Goal: Task Accomplishment & Management: Manage account settings

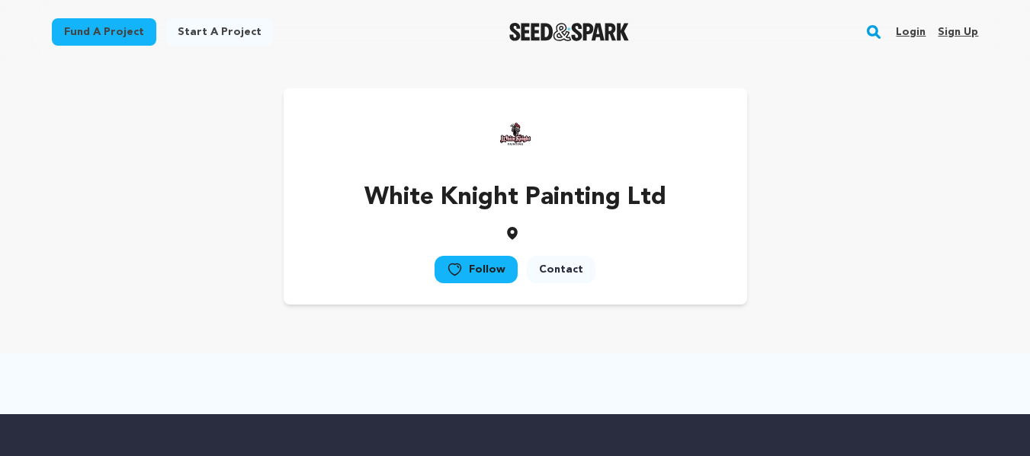
click at [947, 30] on link "Sign up" at bounding box center [957, 32] width 40 height 24
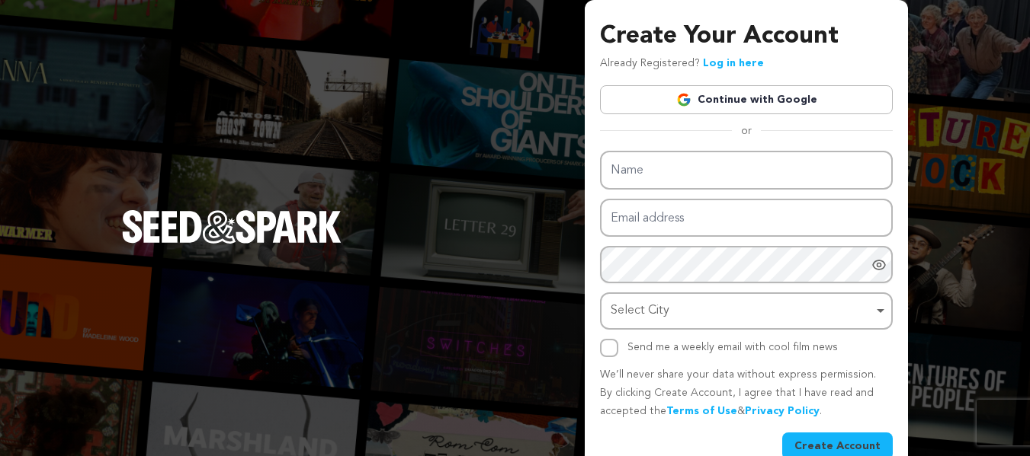
click at [734, 100] on link "Continue with Google" at bounding box center [746, 99] width 293 height 29
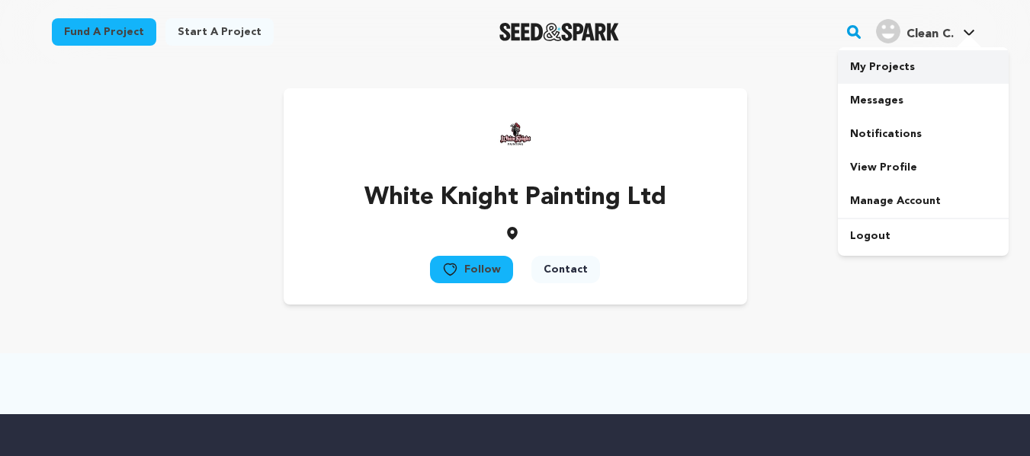
click at [880, 70] on link "My Projects" at bounding box center [923, 67] width 171 height 34
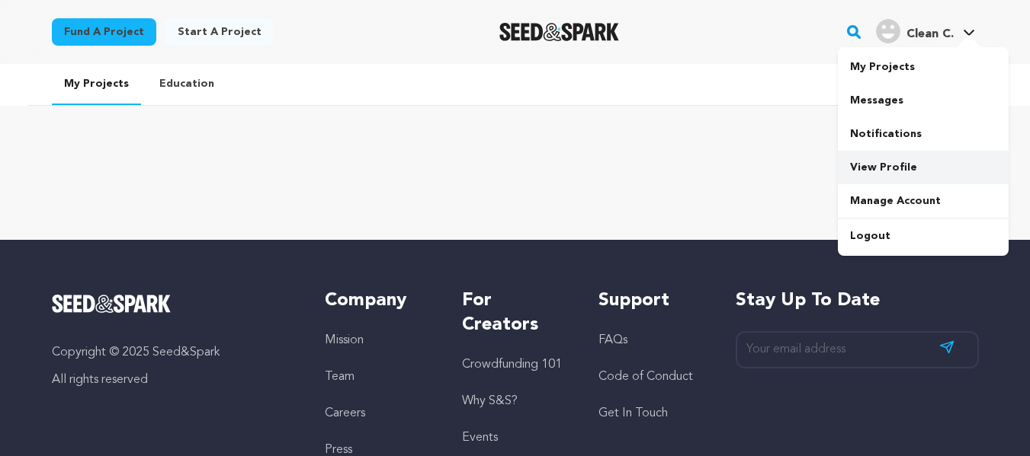
click at [892, 167] on link "View Profile" at bounding box center [923, 168] width 171 height 34
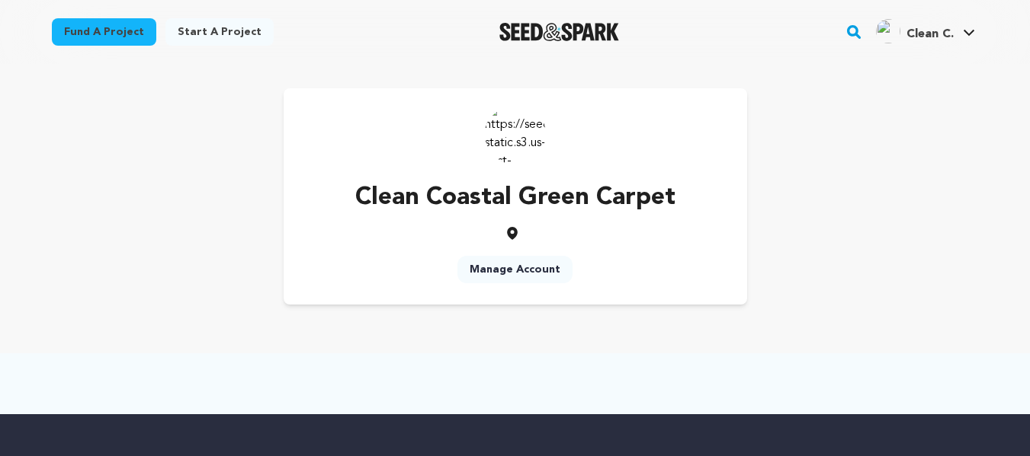
click at [505, 266] on link "Manage Account" at bounding box center [514, 269] width 115 height 27
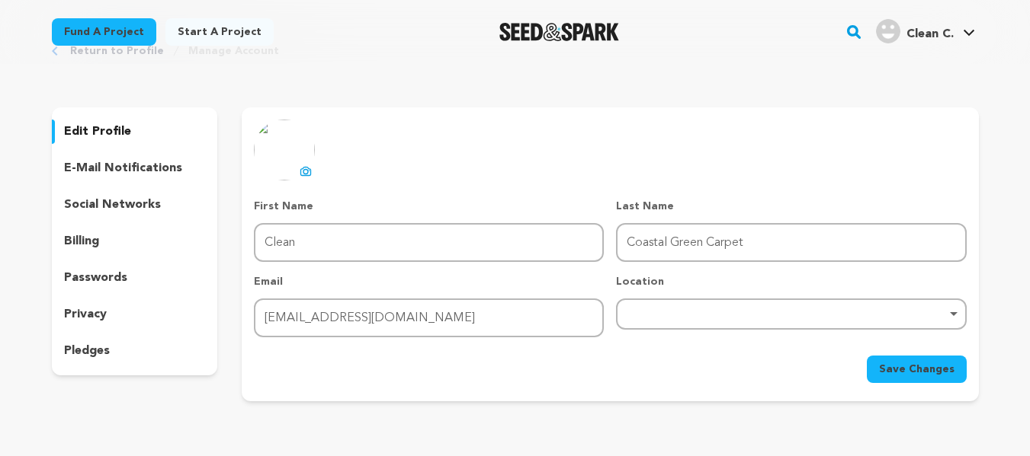
scroll to position [152, 0]
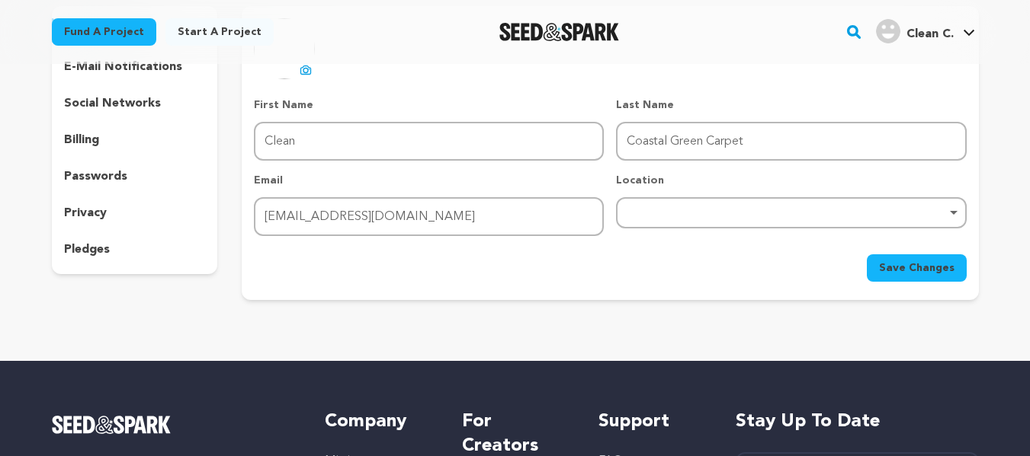
click at [142, 112] on p "social networks" at bounding box center [112, 103] width 97 height 18
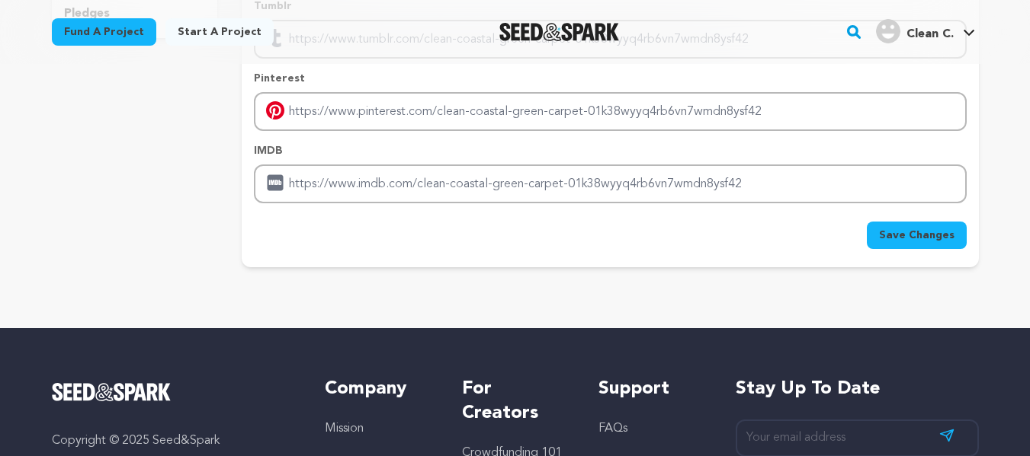
scroll to position [76, 0]
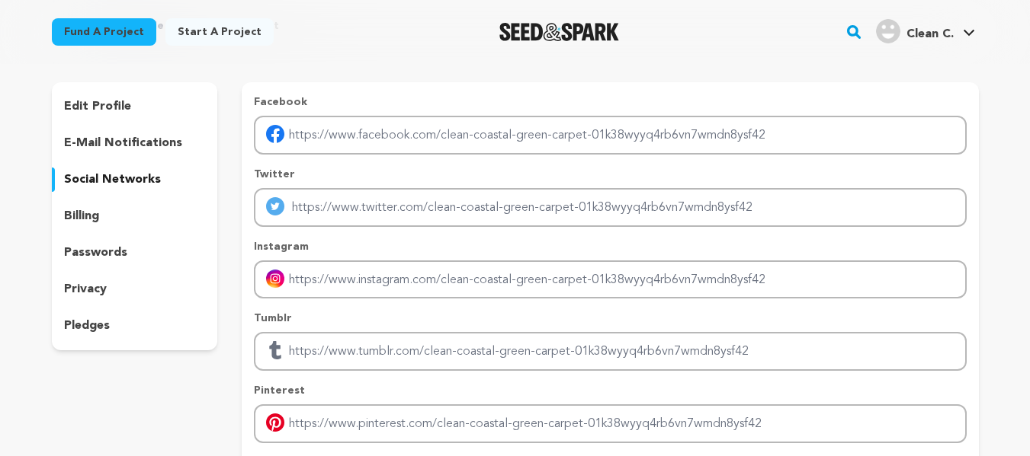
click at [103, 92] on div "edit profile e-mail notifications social networks billing passwords privacy ple…" at bounding box center [135, 216] width 166 height 268
click at [96, 104] on p "edit profile" at bounding box center [97, 107] width 67 height 18
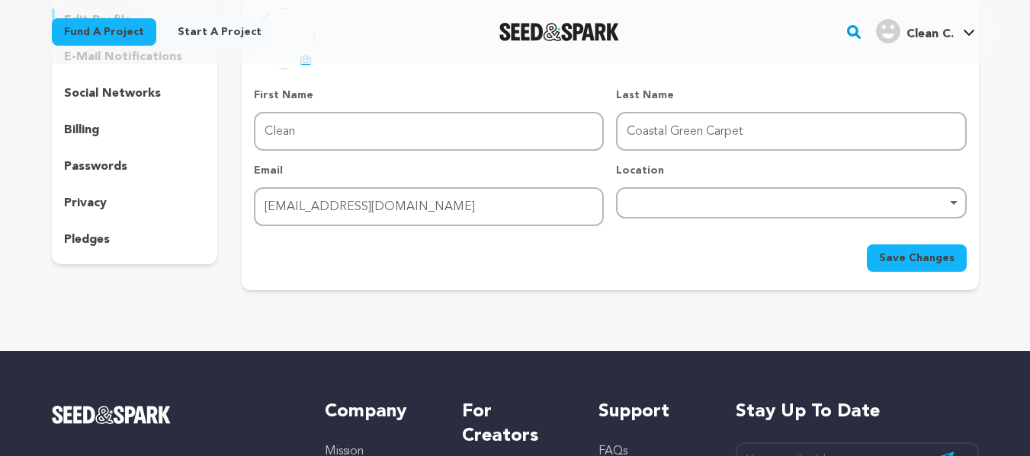
scroll to position [152, 0]
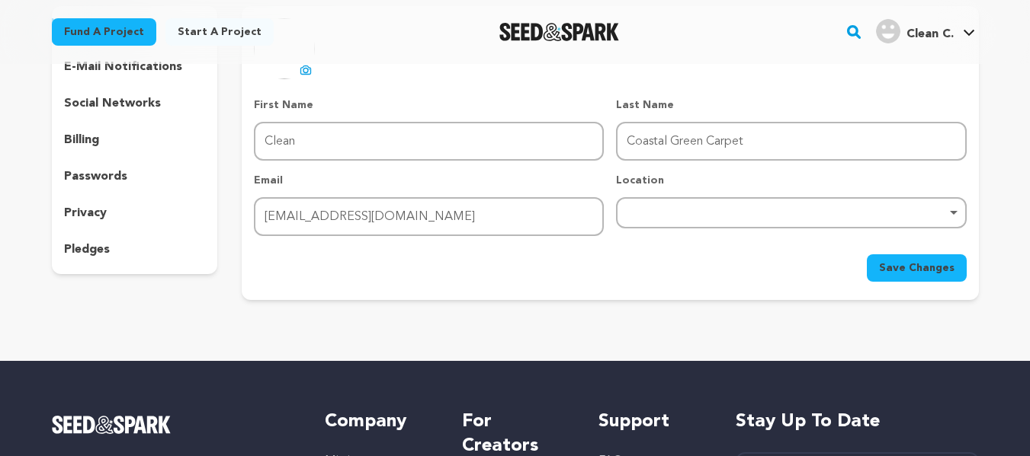
click at [787, 226] on div "Remove item" at bounding box center [791, 212] width 350 height 31
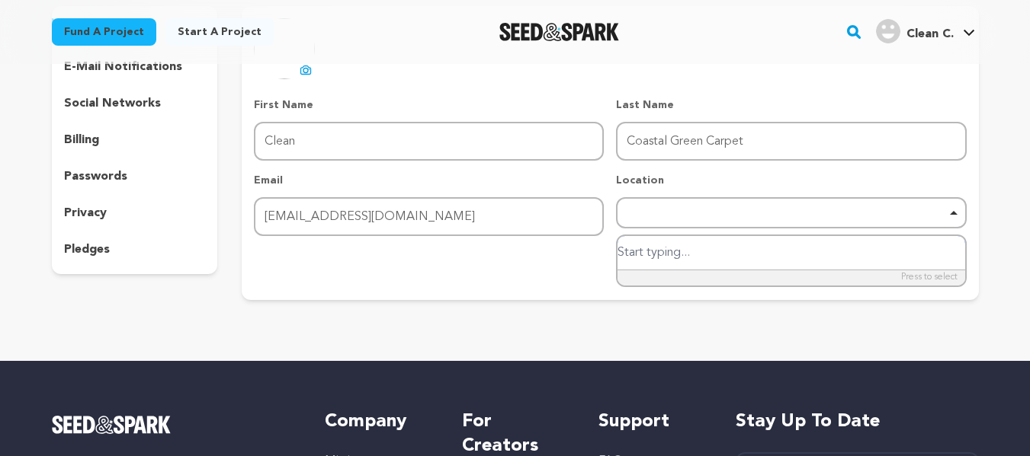
click at [816, 207] on div "Remove item" at bounding box center [791, 212] width 350 height 31
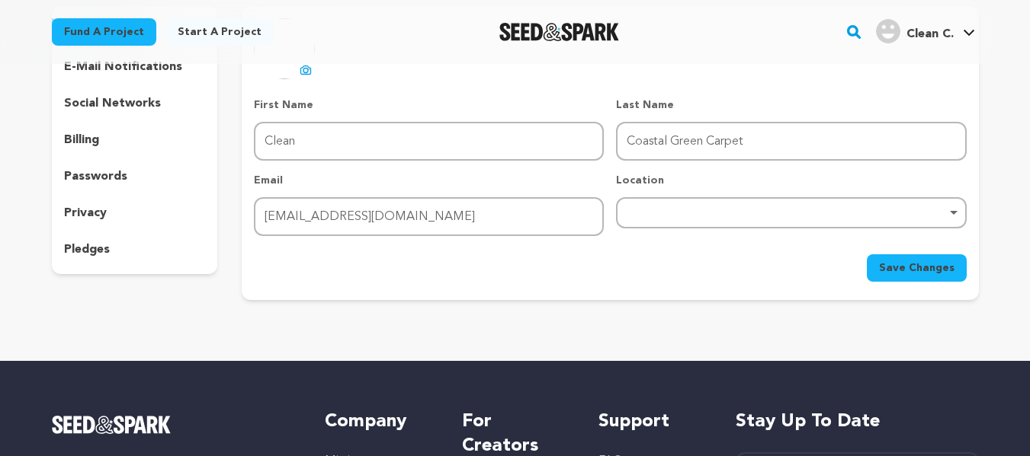
click at [816, 207] on div "Remove item" at bounding box center [791, 212] width 350 height 31
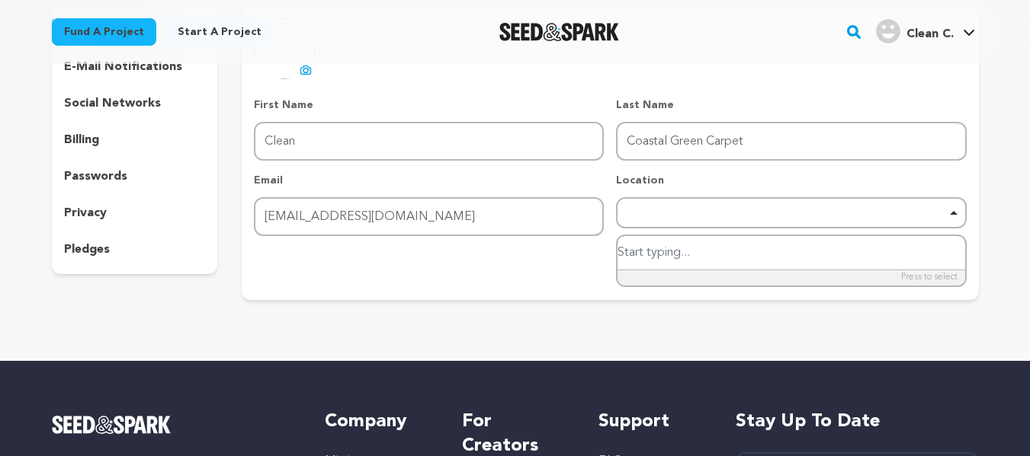
click at [653, 267] on input "search" at bounding box center [790, 253] width 347 height 34
click at [677, 246] on input "search" at bounding box center [790, 253] width 347 height 34
click at [672, 249] on input "df" at bounding box center [790, 253] width 347 height 34
drag, startPoint x: 665, startPoint y: 255, endPoint x: 510, endPoint y: 255, distance: 154.7
click at [517, 255] on form "First Name First Name Clean Last Name Last Name Coastal Green Carpet Email Emai…" at bounding box center [610, 190] width 712 height 184
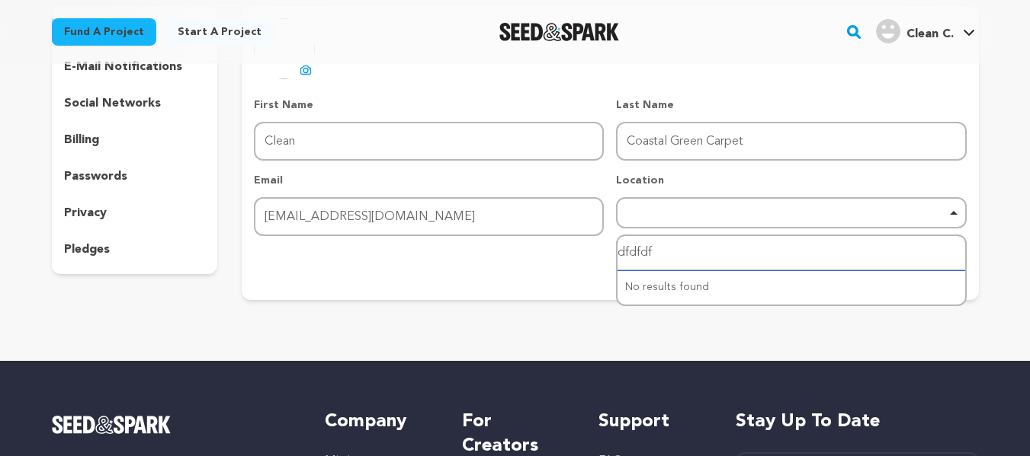
type input "dfdfdf"
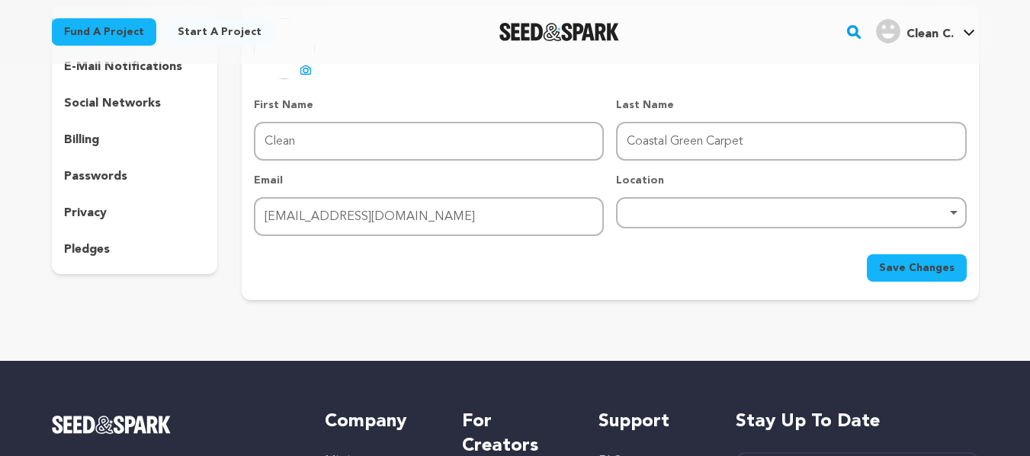
click at [59, 251] on div "pledges" at bounding box center [135, 250] width 166 height 24
